Goal: Task Accomplishment & Management: Use online tool/utility

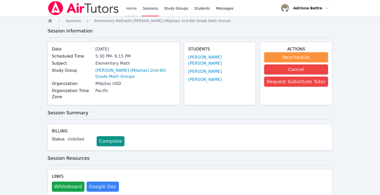
click at [131, 7] on link "Home" at bounding box center [131, 8] width 12 height 16
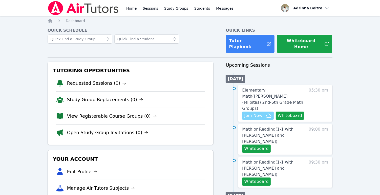
click at [253, 112] on span "Join Now" at bounding box center [253, 115] width 18 height 6
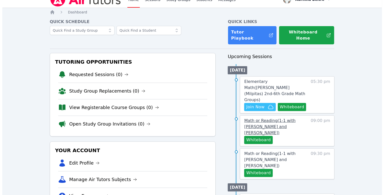
scroll to position [46, 0]
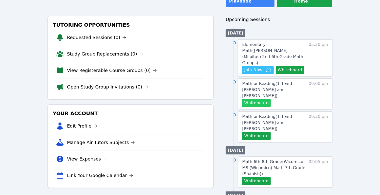
click at [260, 99] on button "Whiteboard" at bounding box center [256, 103] width 29 height 8
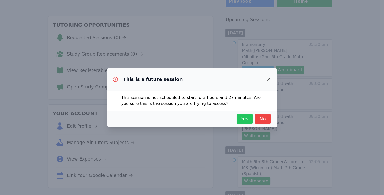
click at [240, 118] on span "Yes" at bounding box center [244, 118] width 11 height 7
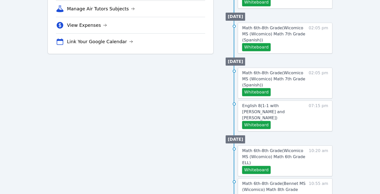
scroll to position [203, 0]
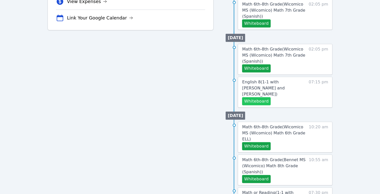
click at [261, 97] on button "Whiteboard" at bounding box center [256, 101] width 29 height 8
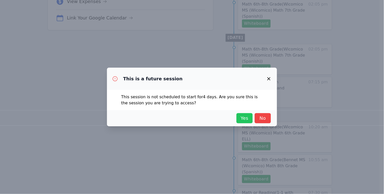
click at [246, 119] on span "Yes" at bounding box center [244, 118] width 11 height 7
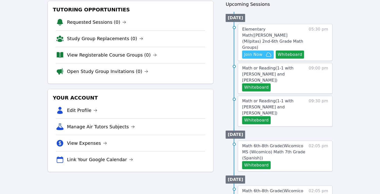
scroll to position [0, 0]
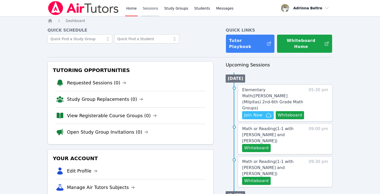
click at [151, 9] on link "Sessions" at bounding box center [150, 8] width 17 height 16
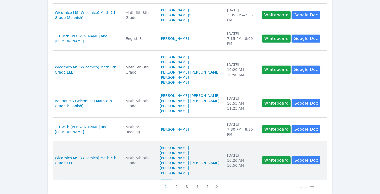
scroll to position [271, 0]
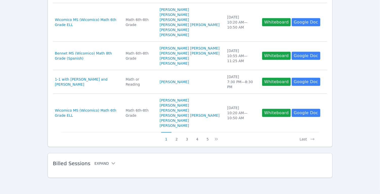
click at [103, 164] on button "Expand" at bounding box center [105, 163] width 22 height 5
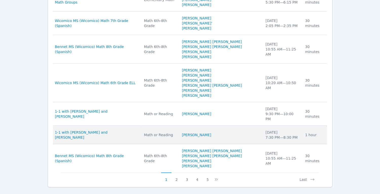
scroll to position [556, 0]
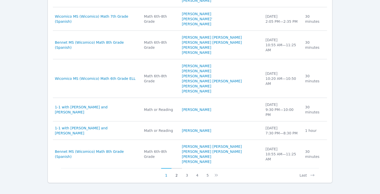
click at [176, 171] on button "2" at bounding box center [177, 174] width 10 height 10
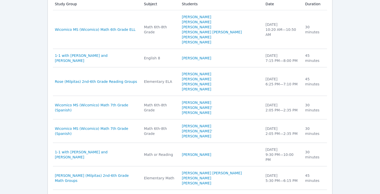
scroll to position [435, 0]
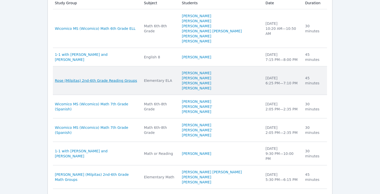
click at [126, 83] on span "Rose (Milpitas) 2nd-6th Grade Reading Groups" at bounding box center [96, 80] width 82 height 5
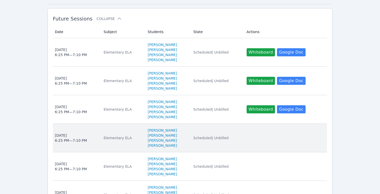
scroll to position [139, 0]
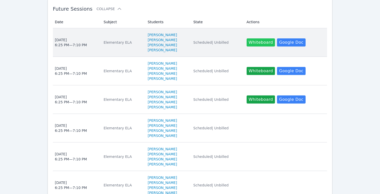
click at [260, 43] on button "Whiteboard" at bounding box center [261, 42] width 29 height 8
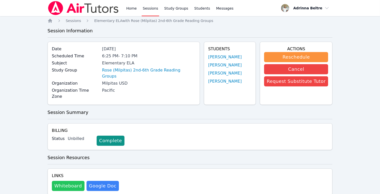
click at [74, 181] on button "Whiteboard" at bounding box center [68, 186] width 33 height 10
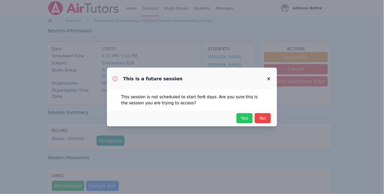
click at [246, 115] on button "Yes" at bounding box center [245, 118] width 16 height 10
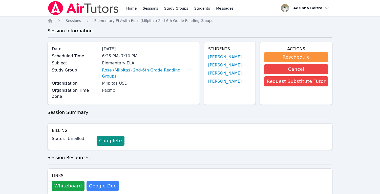
click at [174, 69] on link "Rose (Milpitas) 2nd-6th Grade Reading Groups" at bounding box center [148, 73] width 93 height 12
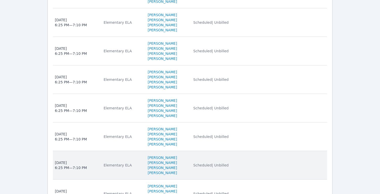
scroll to position [388, 0]
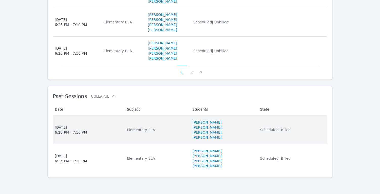
click at [74, 131] on div "[DATE] 6:25 PM — 7:10 PM" at bounding box center [71, 130] width 32 height 10
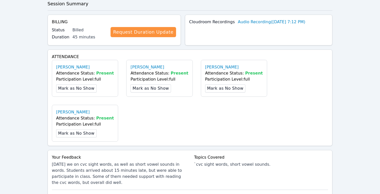
scroll to position [232, 0]
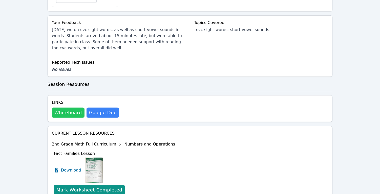
click at [72, 108] on button "Whiteboard" at bounding box center [68, 113] width 33 height 10
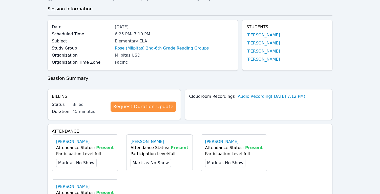
scroll to position [0, 0]
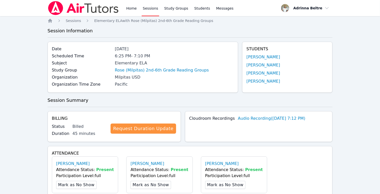
click at [146, 8] on link "Sessions" at bounding box center [150, 8] width 17 height 16
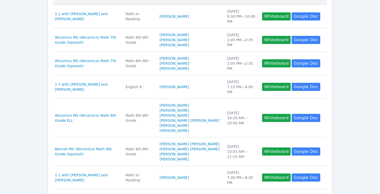
scroll to position [170, 0]
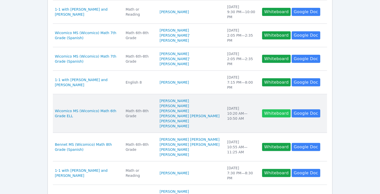
click at [262, 118] on button "Whiteboard" at bounding box center [276, 114] width 29 height 8
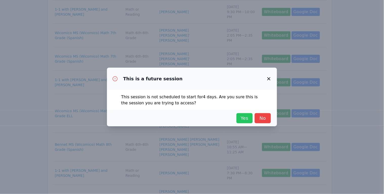
click at [243, 119] on span "Yes" at bounding box center [244, 118] width 11 height 7
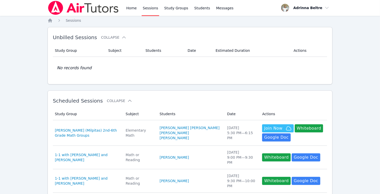
scroll to position [0, 0]
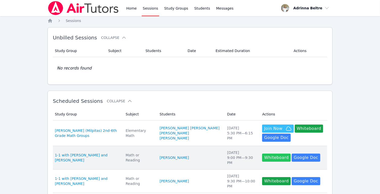
click at [265, 158] on button "Whiteboard" at bounding box center [276, 158] width 29 height 8
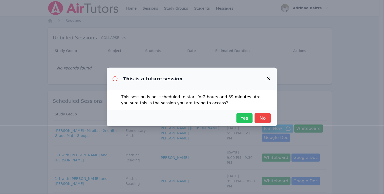
click at [241, 117] on span "Yes" at bounding box center [244, 118] width 11 height 7
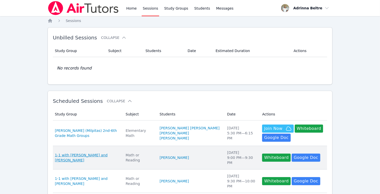
click at [96, 159] on span "1-1 with [PERSON_NAME] and [PERSON_NAME]" at bounding box center [87, 158] width 65 height 10
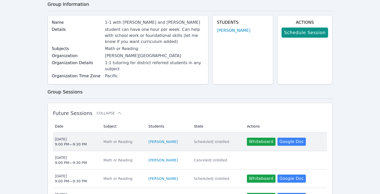
scroll to position [35, 0]
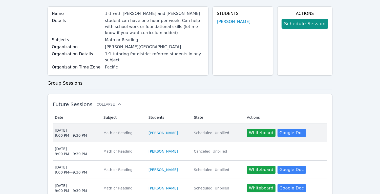
click at [73, 128] on div "[DATE] 9:00 PM — 9:30 PM" at bounding box center [71, 133] width 32 height 10
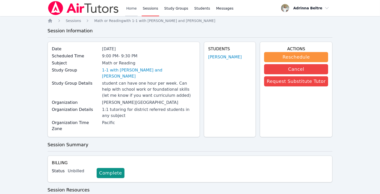
click at [130, 7] on link "Home" at bounding box center [131, 8] width 12 height 16
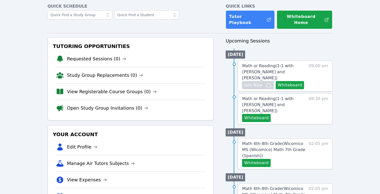
scroll to position [25, 0]
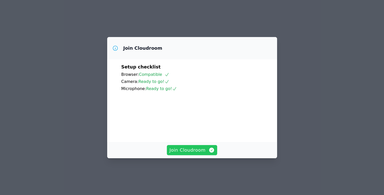
click at [193, 153] on span "Join Cloudroom" at bounding box center [192, 149] width 45 height 7
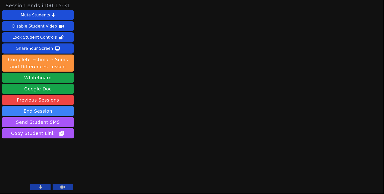
click at [60, 188] on button at bounding box center [63, 187] width 20 height 6
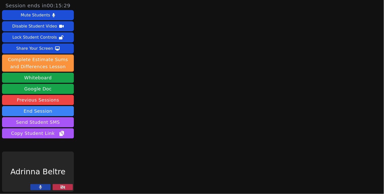
click at [60, 187] on icon at bounding box center [62, 187] width 5 height 4
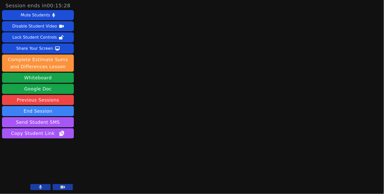
click at [45, 187] on button at bounding box center [40, 187] width 20 height 6
click at [38, 188] on icon at bounding box center [40, 187] width 5 height 4
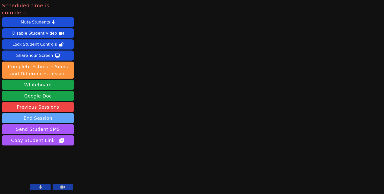
click at [46, 113] on button "End Session" at bounding box center [38, 118] width 72 height 10
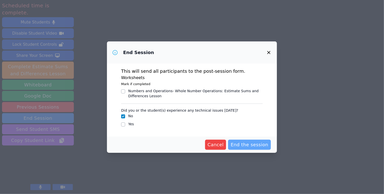
click at [244, 142] on span "End the session" at bounding box center [250, 144] width 38 height 7
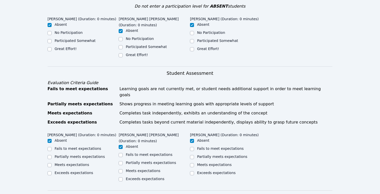
scroll to position [233, 0]
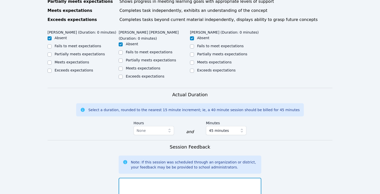
click at [164, 188] on textarea at bounding box center [190, 191] width 142 height 27
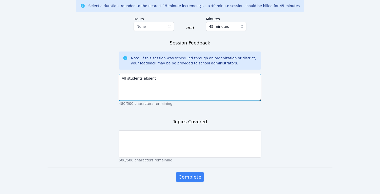
type textarea "All students absent"
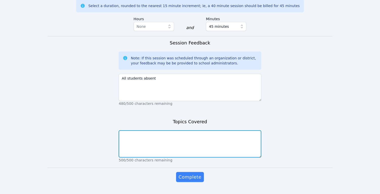
click at [157, 131] on textarea at bounding box center [190, 144] width 142 height 27
paste textarea "All students absent"
type textarea "All students absent"
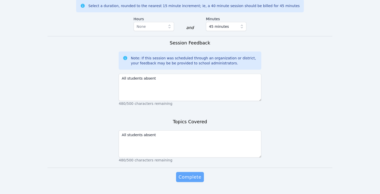
click at [184, 172] on button "Complete" at bounding box center [190, 177] width 28 height 10
